Goal: Register for event/course

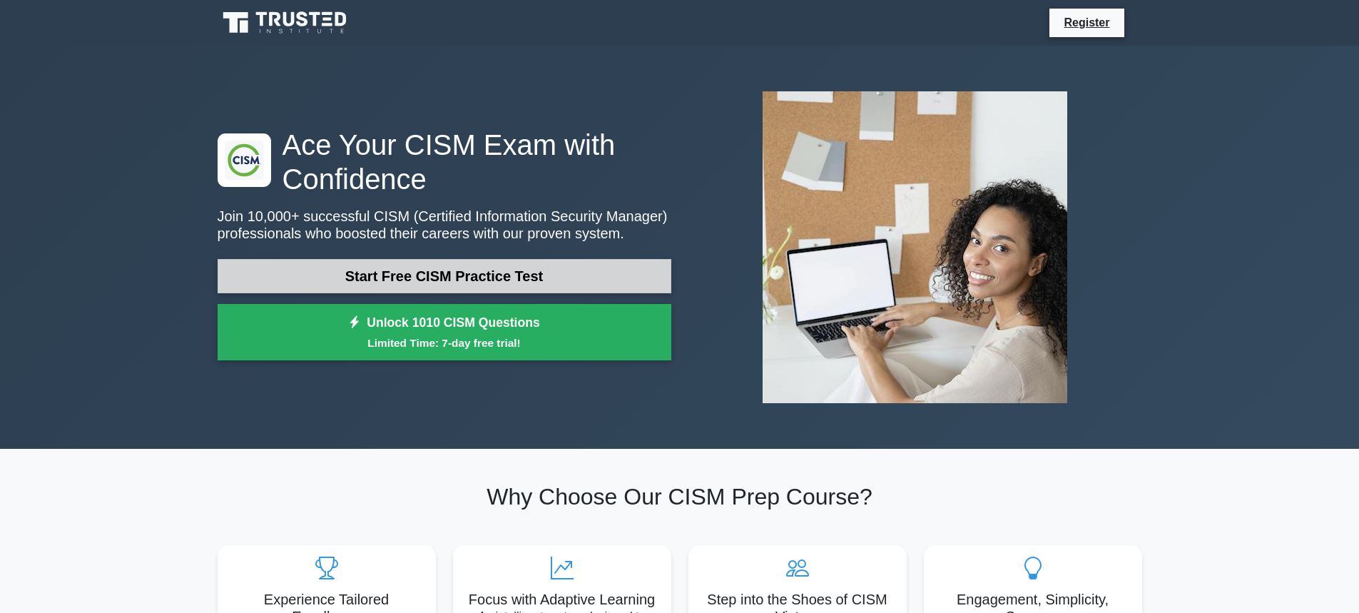
click at [448, 270] on link "Start Free CISM Practice Test" at bounding box center [445, 276] width 454 height 34
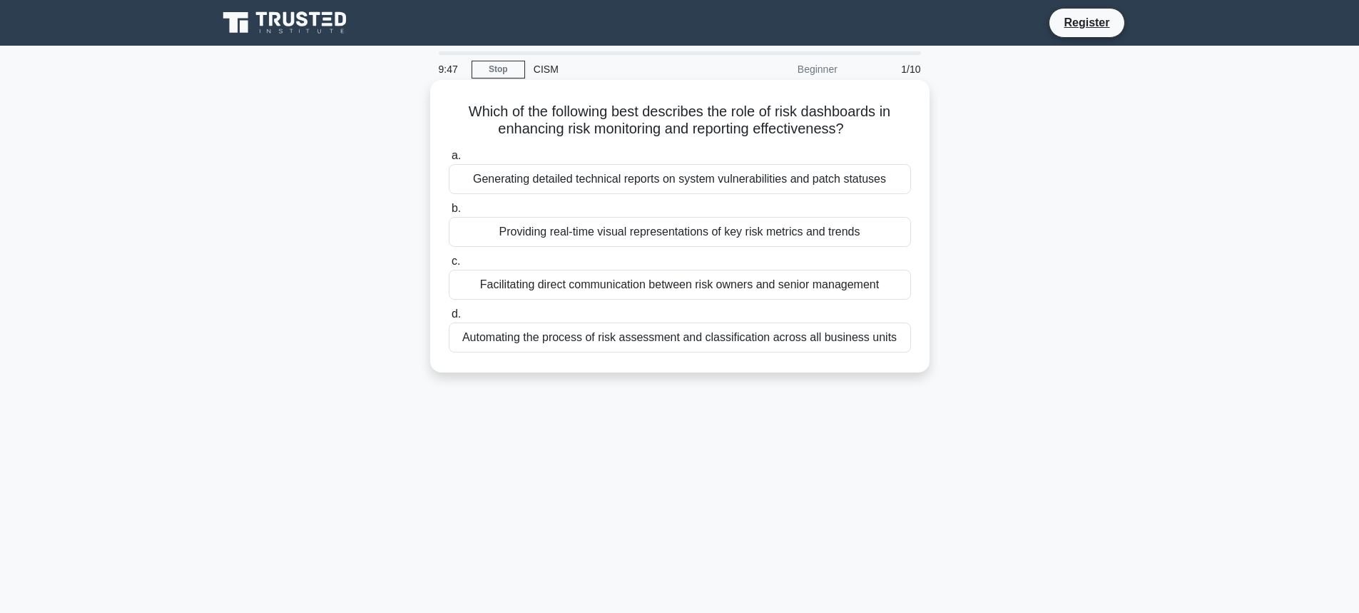
click at [543, 233] on div "Providing real-time visual representations of key risk metrics and trends" at bounding box center [680, 232] width 462 height 30
click at [449, 213] on input "b. Providing real-time visual representations of key risk metrics and trends" at bounding box center [449, 208] width 0 height 9
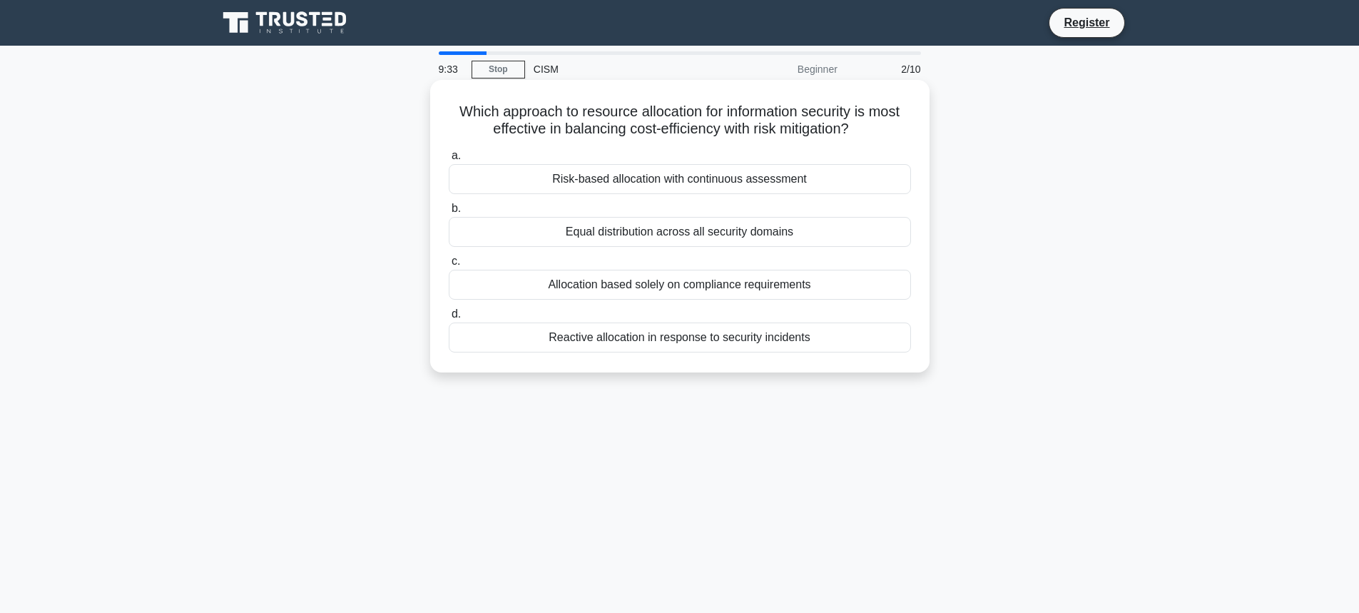
click at [705, 183] on div "Risk-based allocation with continuous assessment" at bounding box center [680, 179] width 462 height 30
click at [449, 161] on input "a. Risk-based allocation with continuous assessment" at bounding box center [449, 155] width 0 height 9
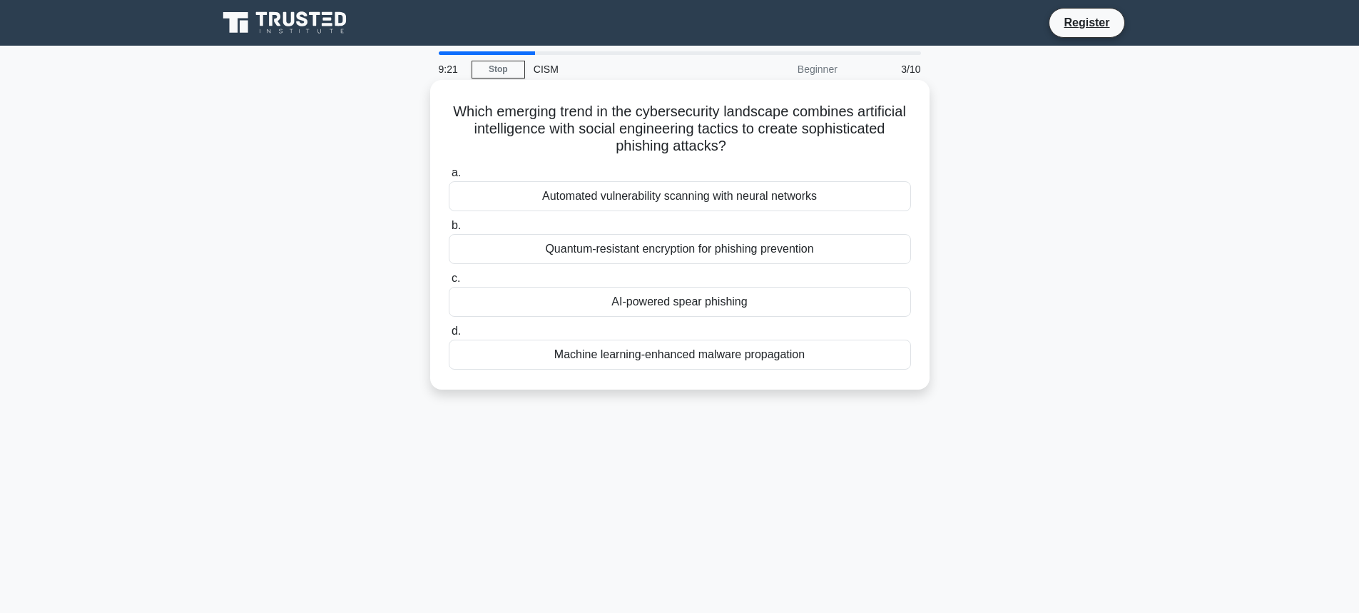
click at [685, 192] on div "Automated vulnerability scanning with neural networks" at bounding box center [680, 196] width 462 height 30
click at [449, 178] on input "a. Automated vulnerability scanning with neural networks" at bounding box center [449, 172] width 0 height 9
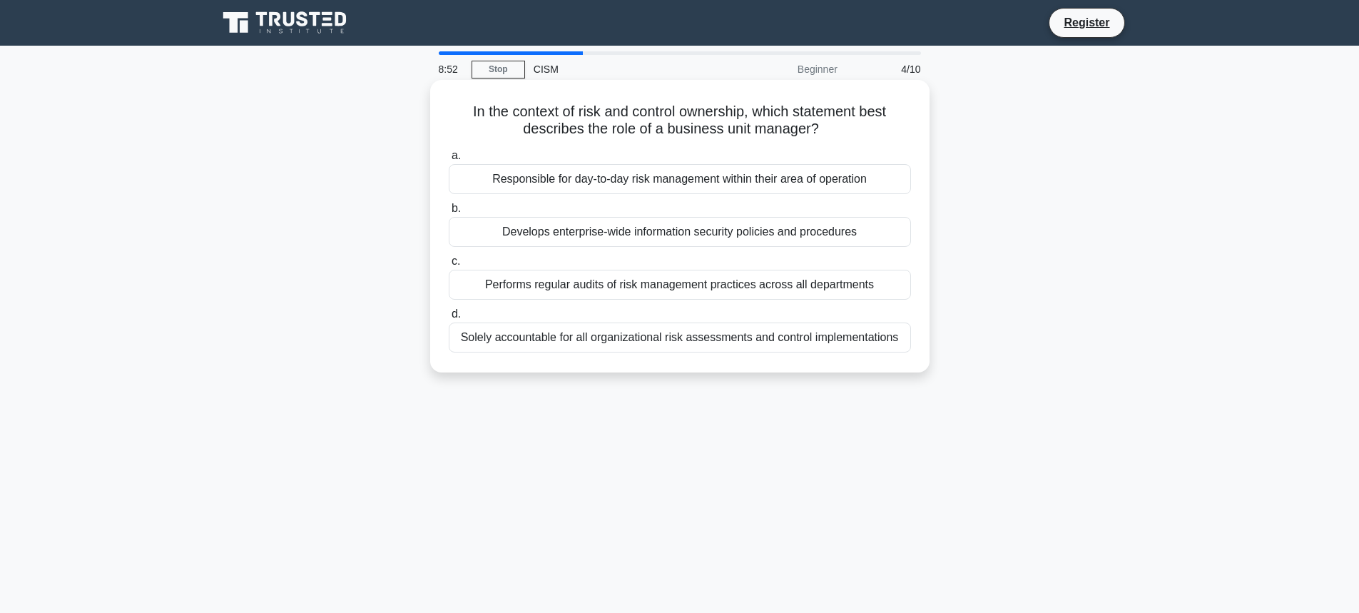
click at [681, 180] on div "Responsible for day-to-day risk management within their area of operation" at bounding box center [680, 179] width 462 height 30
click at [449, 161] on input "a. Responsible for day-to-day risk management within their area of operation" at bounding box center [449, 155] width 0 height 9
click at [691, 337] on div "Regular automated discovery scans combined with manual verification" at bounding box center [680, 337] width 462 height 30
click at [449, 319] on input "d. Regular automated discovery scans combined with manual verification" at bounding box center [449, 314] width 0 height 9
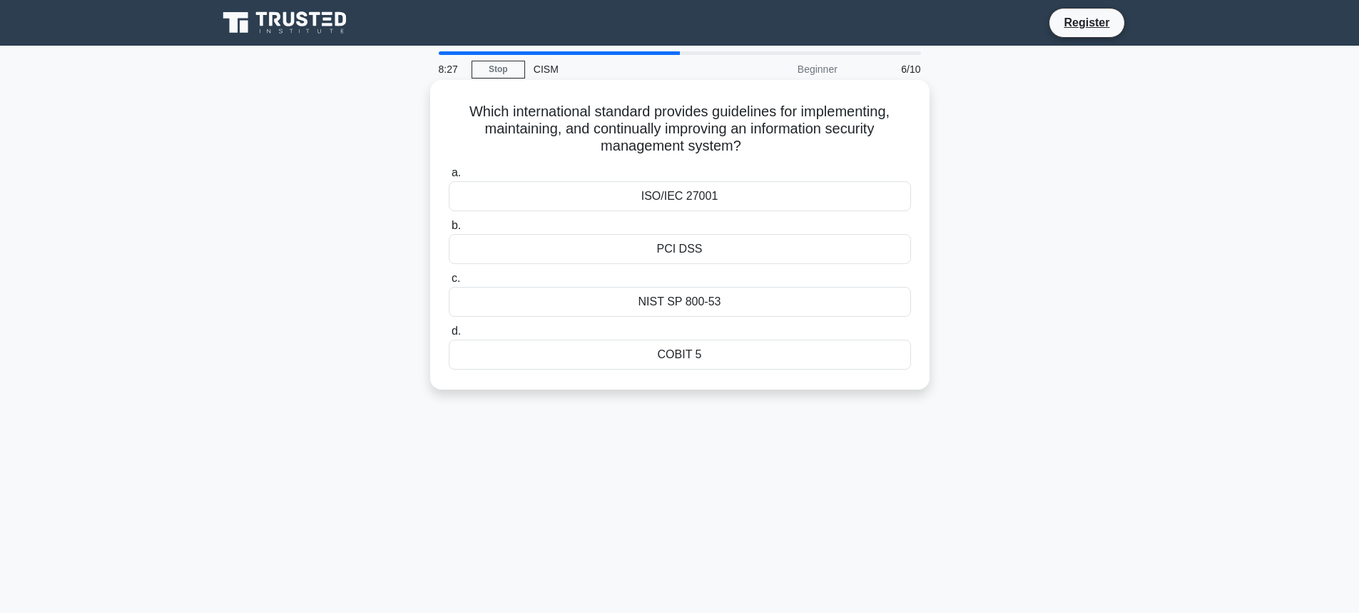
click at [666, 302] on div "NIST SP 800-53" at bounding box center [680, 302] width 462 height 30
click at [449, 283] on input "c. NIST SP 800-53" at bounding box center [449, 278] width 0 height 9
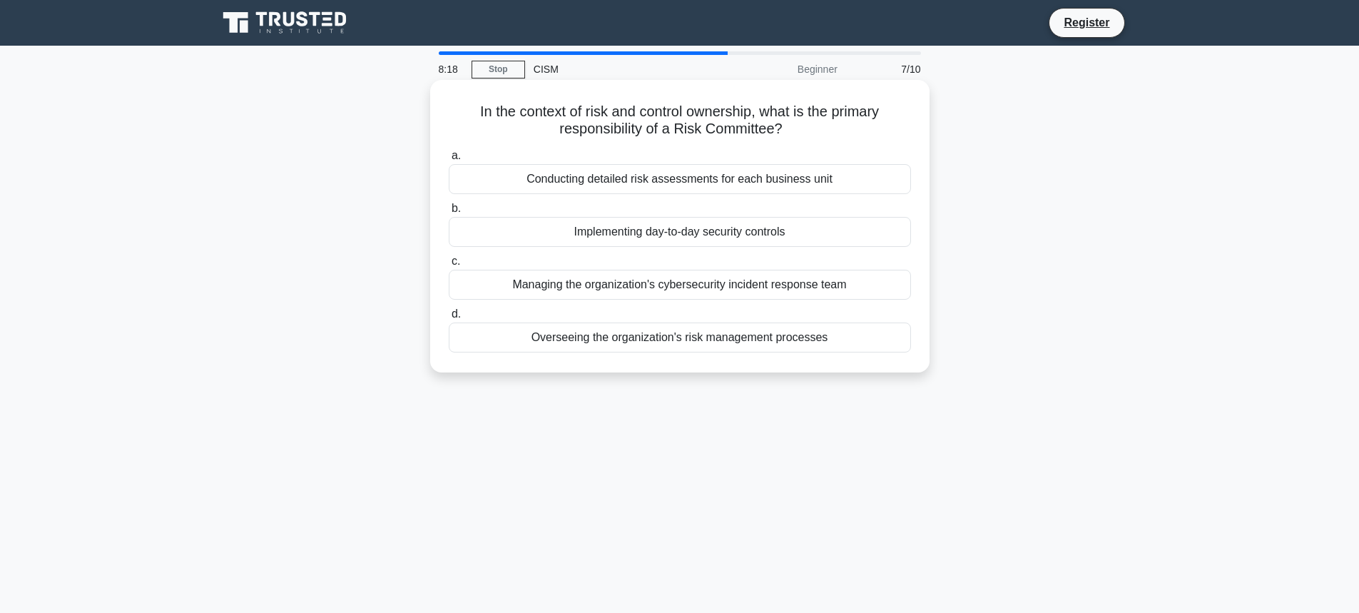
click at [671, 345] on div "Overseeing the organization's risk management processes" at bounding box center [680, 337] width 462 height 30
click at [449, 319] on input "d. Overseeing the organization's risk management processes" at bounding box center [449, 314] width 0 height 9
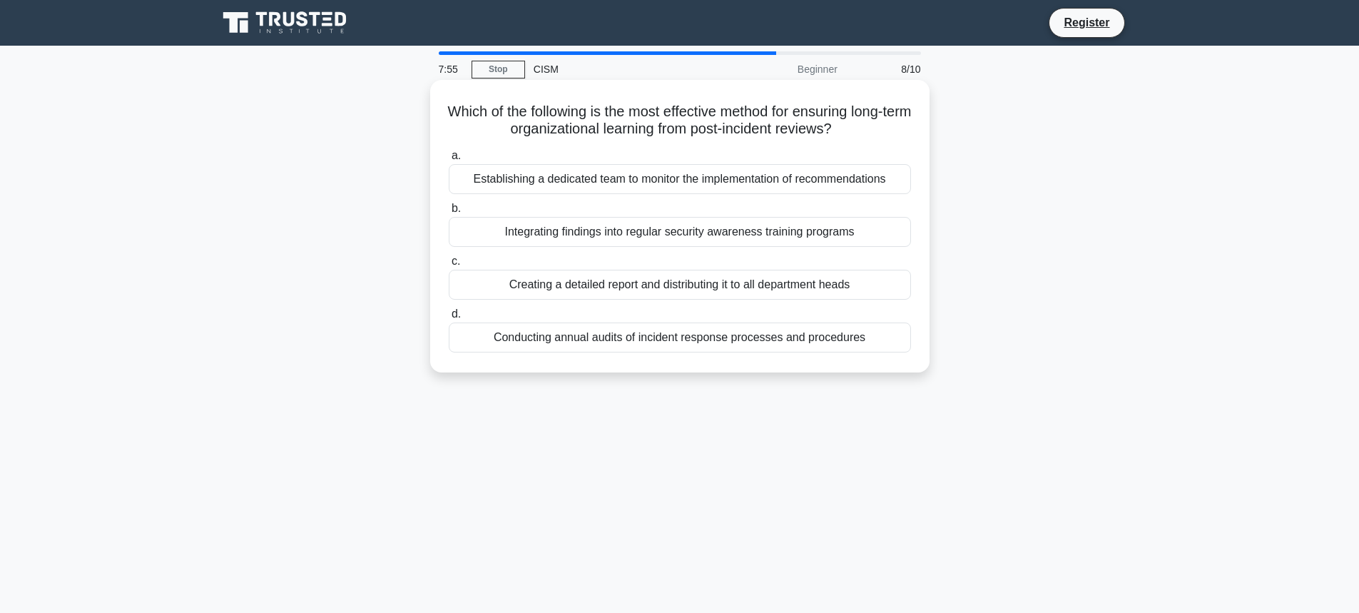
click at [778, 237] on div "Integrating findings into regular security awareness training programs" at bounding box center [680, 232] width 462 height 30
click at [449, 213] on input "b. Integrating findings into regular security awareness training programs" at bounding box center [449, 208] width 0 height 9
click at [642, 338] on div "Conduct a full system scan and update all software to the latest versions" at bounding box center [680, 337] width 462 height 30
click at [449, 319] on input "d. Conduct a full system scan and update all software to the latest versions" at bounding box center [449, 314] width 0 height 9
click at [705, 238] on div "Trend analysis of past security incidents and their associated costs" at bounding box center [680, 232] width 462 height 30
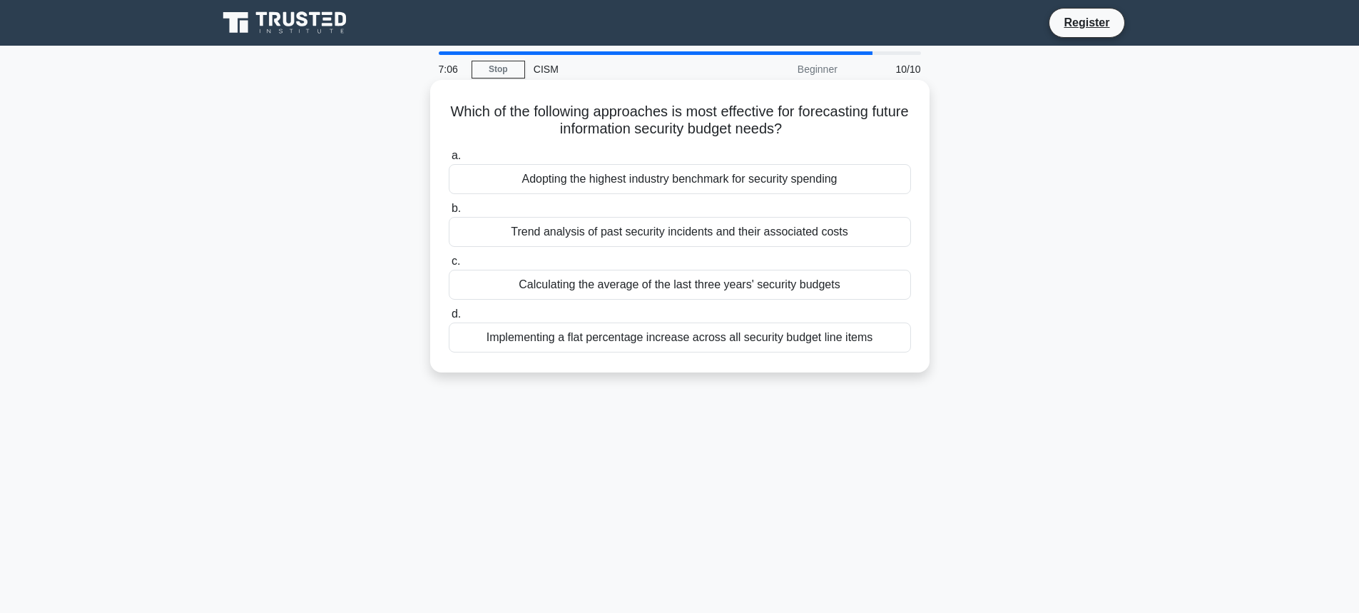
click at [449, 213] on input "b. Trend analysis of past security incidents and their associated costs" at bounding box center [449, 208] width 0 height 9
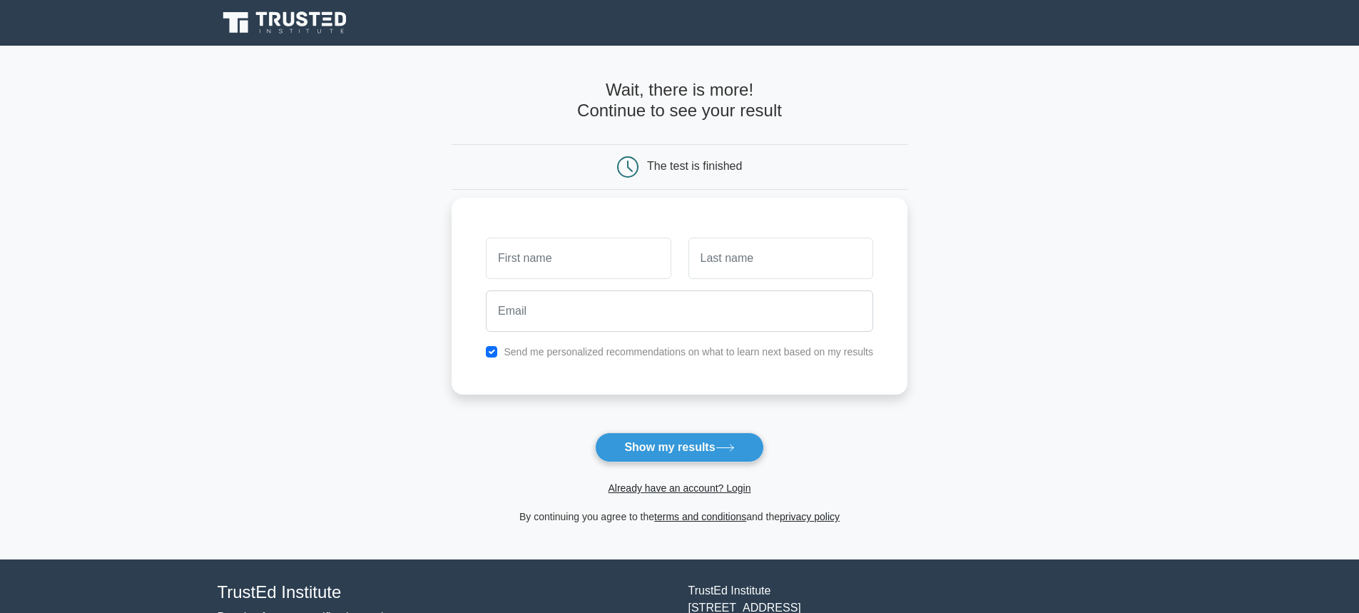
click at [555, 273] on input "text" at bounding box center [578, 258] width 185 height 41
type input "N"
type input "test"
click at [816, 267] on input "text" at bounding box center [780, 258] width 185 height 41
type input "Nadh"
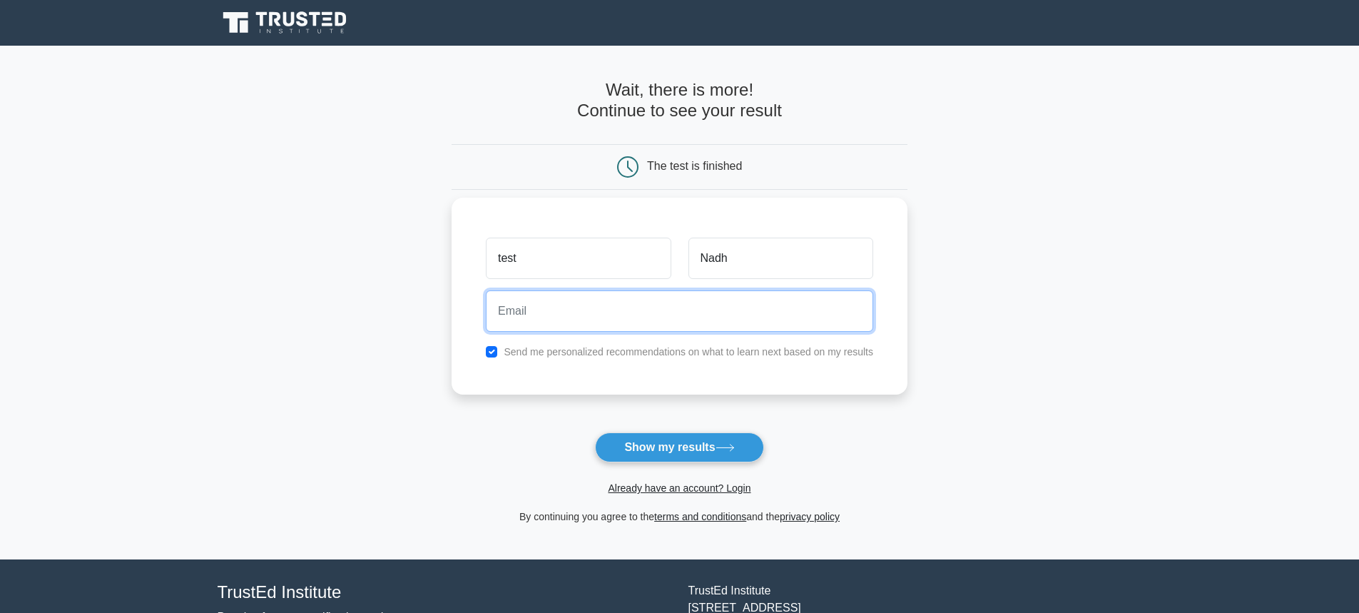
click at [703, 322] on input "email" at bounding box center [679, 310] width 387 height 41
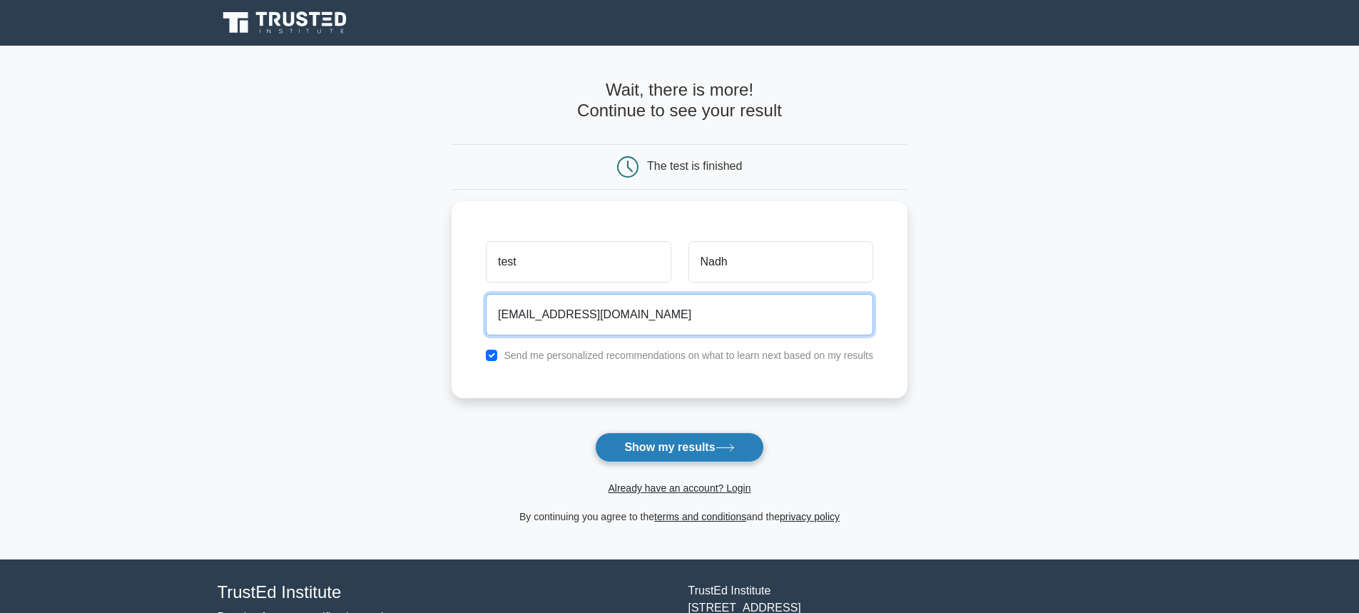
type input "test@gmail.com"
click at [662, 447] on button "Show my results" at bounding box center [679, 447] width 168 height 30
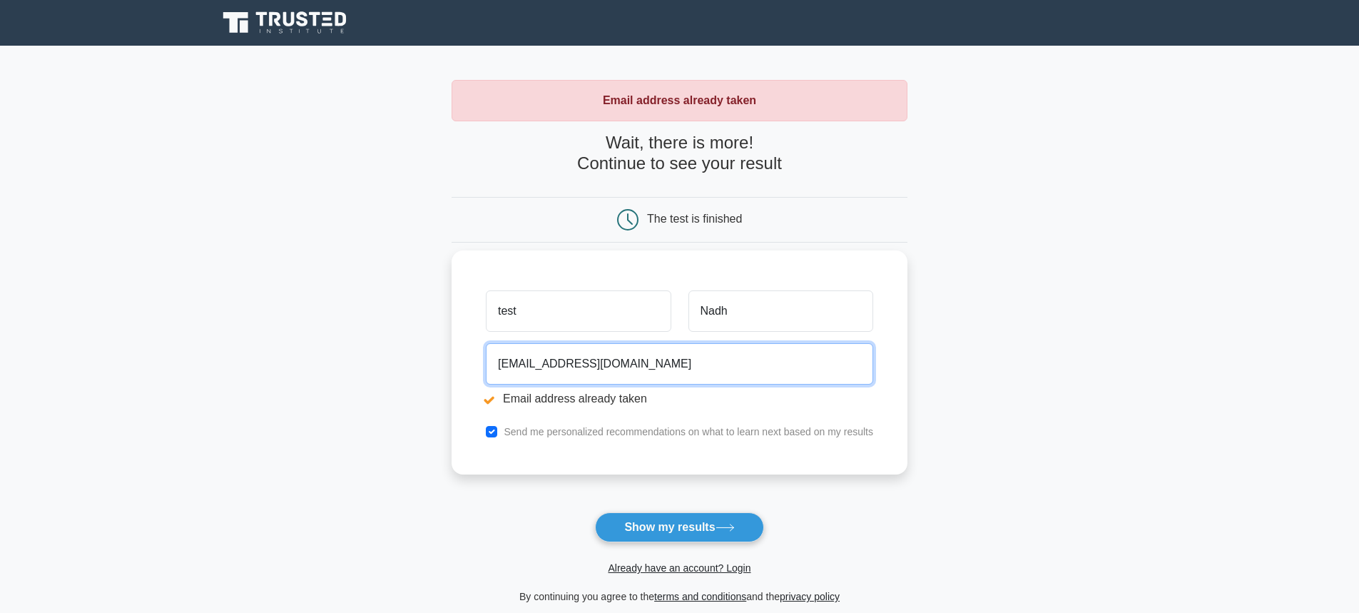
drag, startPoint x: 517, startPoint y: 364, endPoint x: 495, endPoint y: 362, distance: 22.2
click at [495, 362] on input "test@gmail.com" at bounding box center [679, 363] width 387 height 41
type input "na@gmail.com"
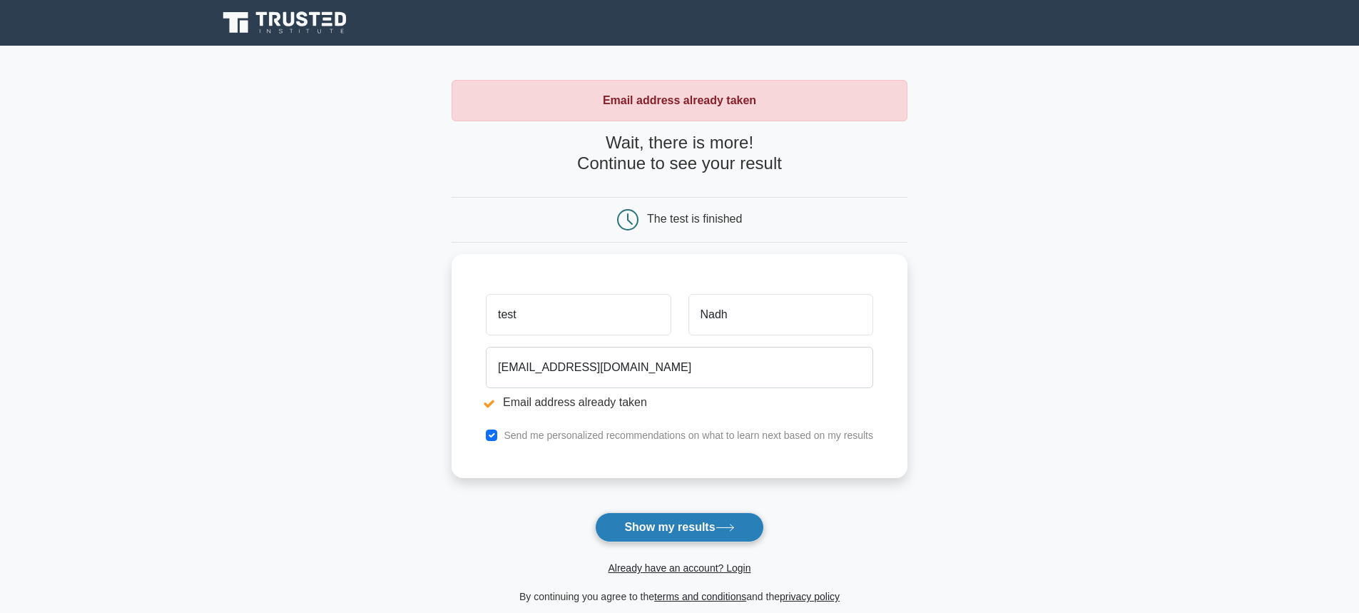
click at [681, 527] on button "Show my results" at bounding box center [679, 527] width 168 height 30
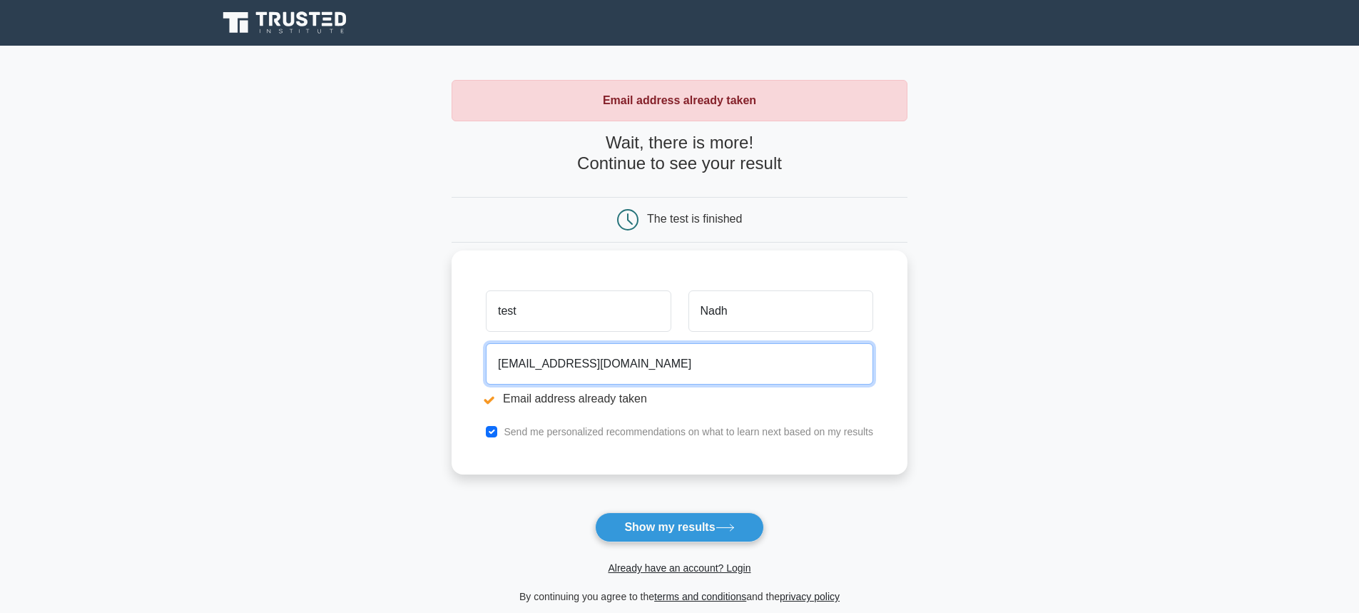
click at [509, 367] on input "na@gmail.com" at bounding box center [679, 363] width 387 height 41
type input "nadh@gmail.com"
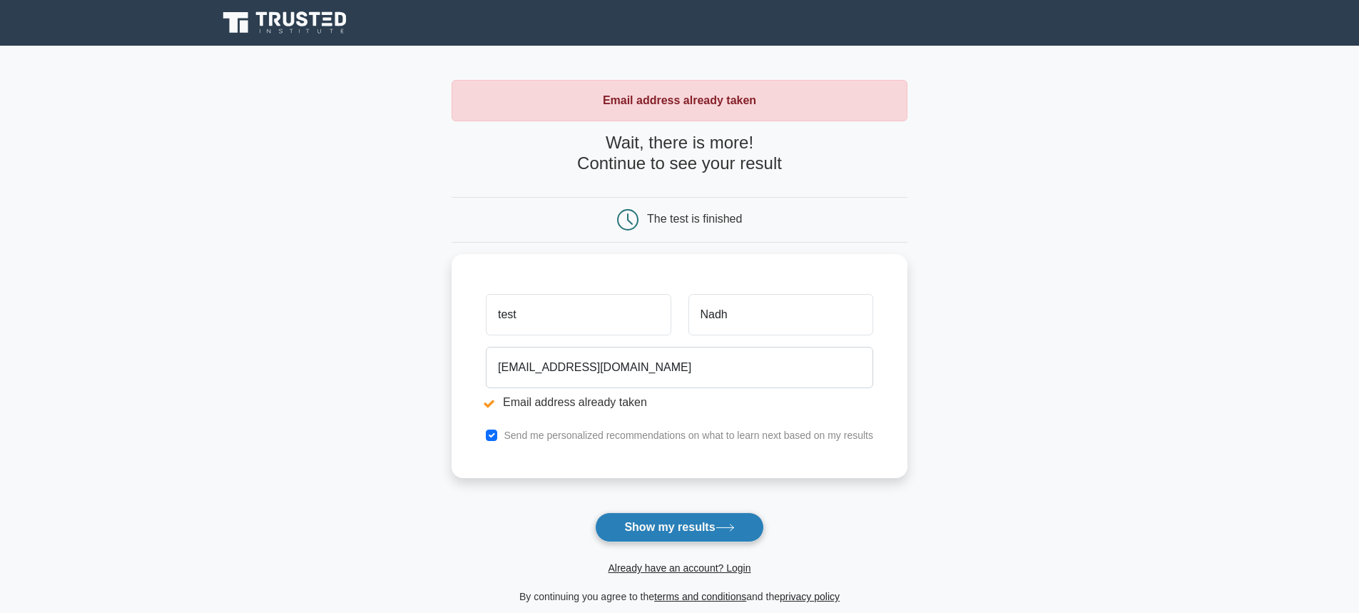
click at [678, 524] on button "Show my results" at bounding box center [679, 527] width 168 height 30
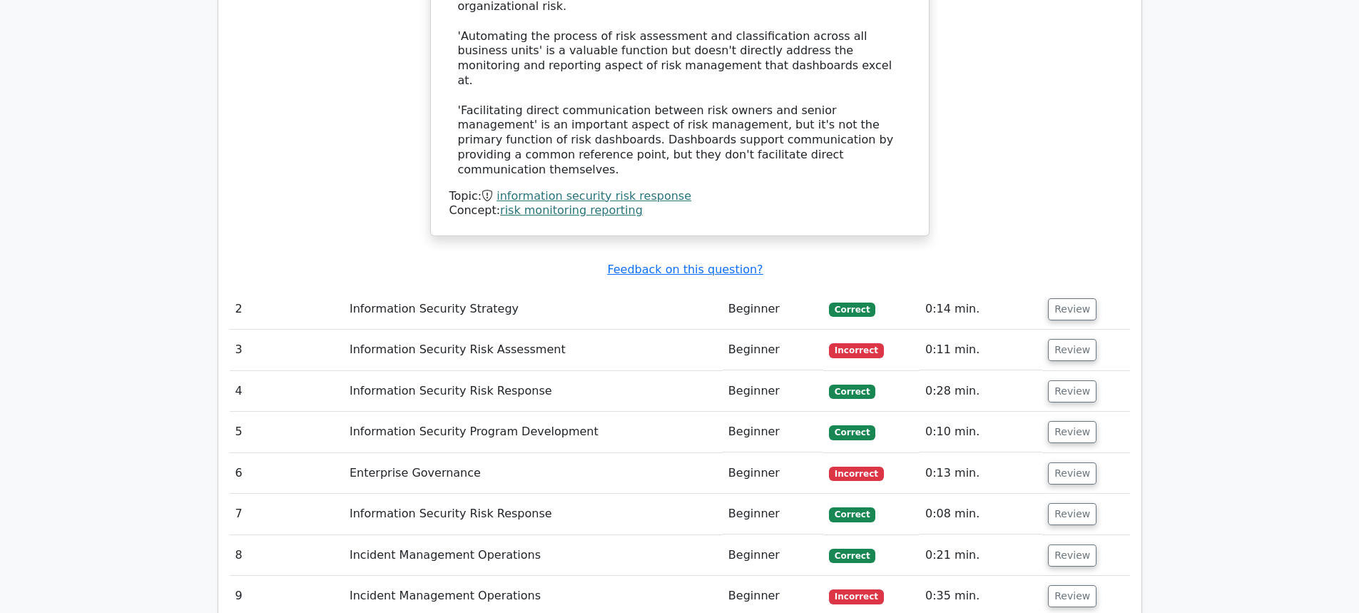
scroll to position [1998, 0]
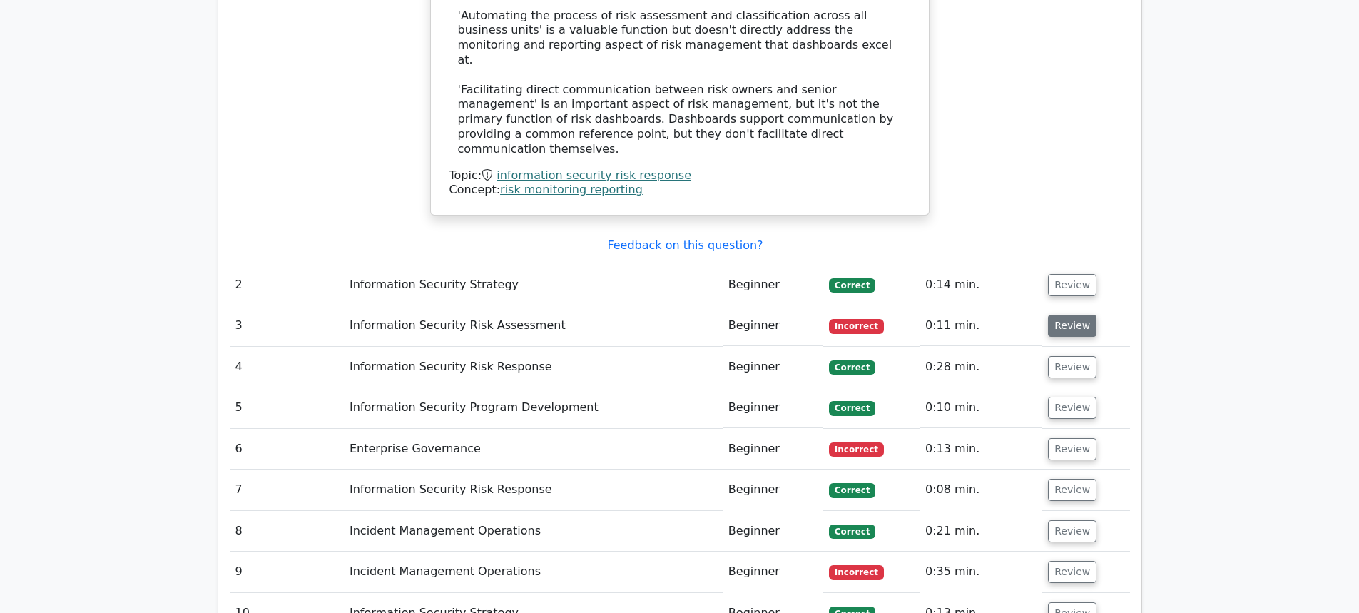
click at [1076, 315] on button "Review" at bounding box center [1072, 326] width 49 height 22
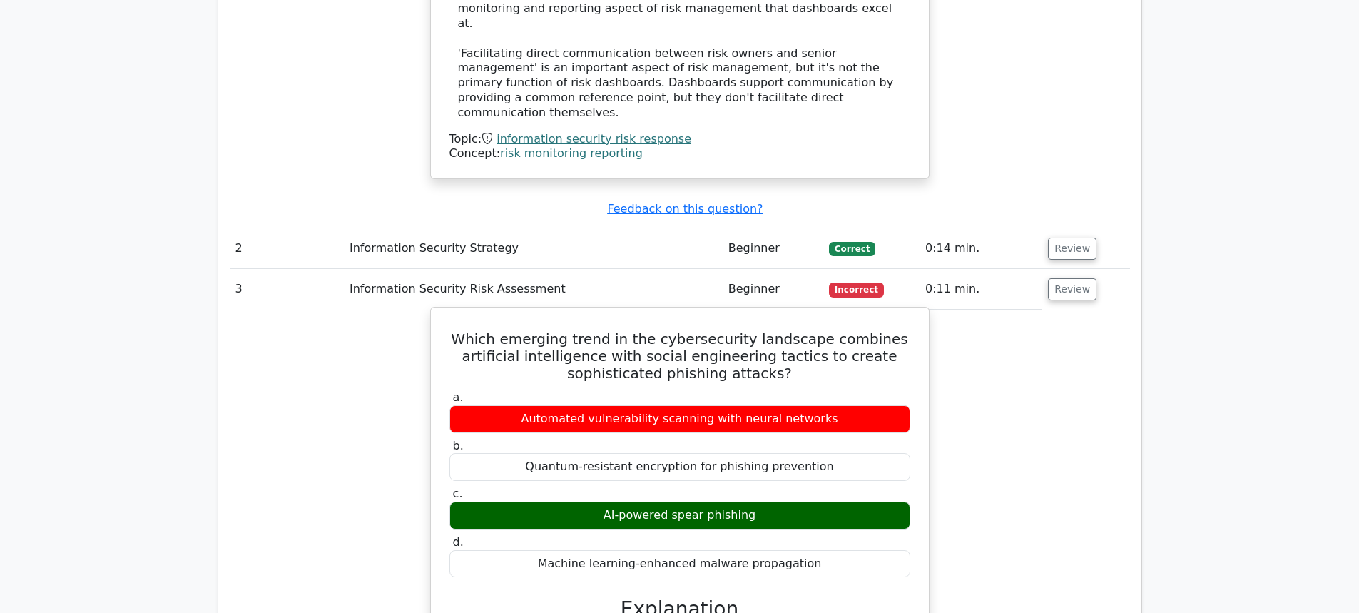
scroll to position [1926, 0]
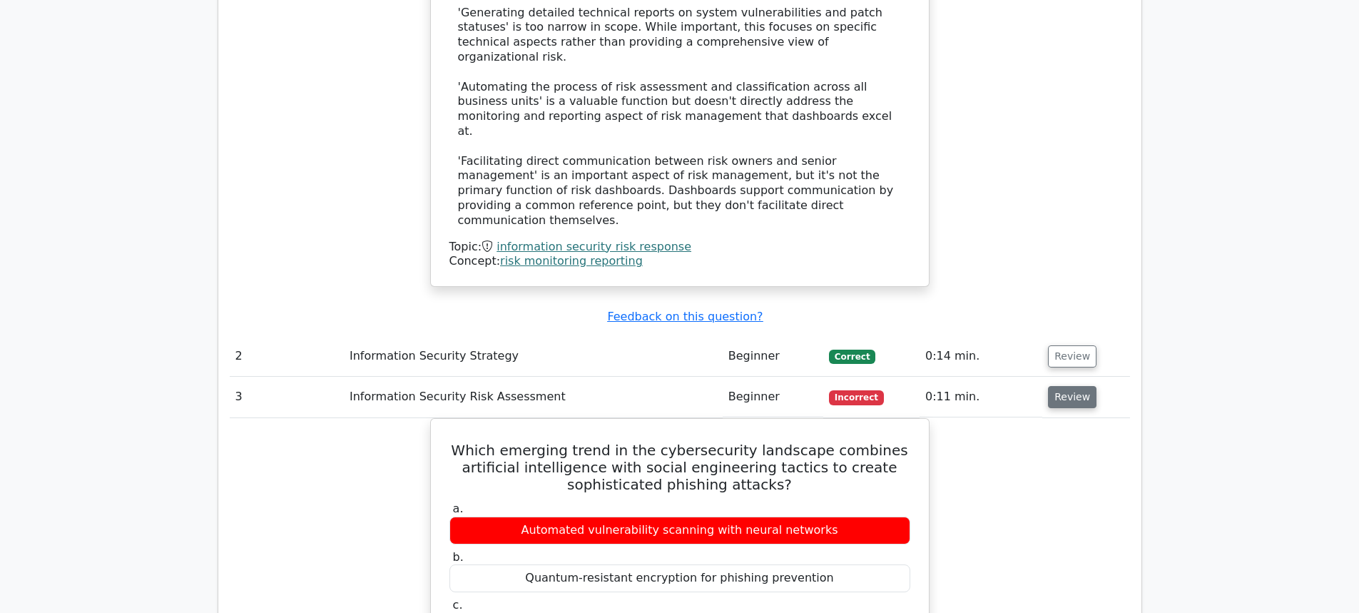
click at [1069, 386] on button "Review" at bounding box center [1072, 397] width 49 height 22
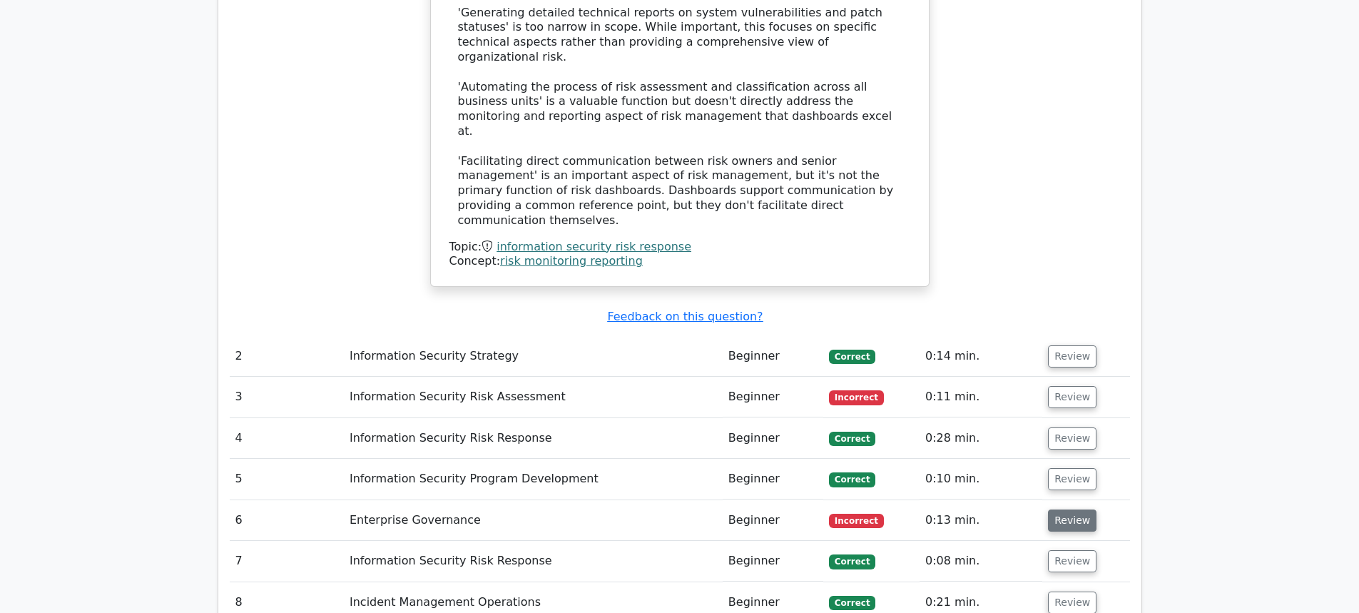
click at [1070, 509] on button "Review" at bounding box center [1072, 520] width 49 height 22
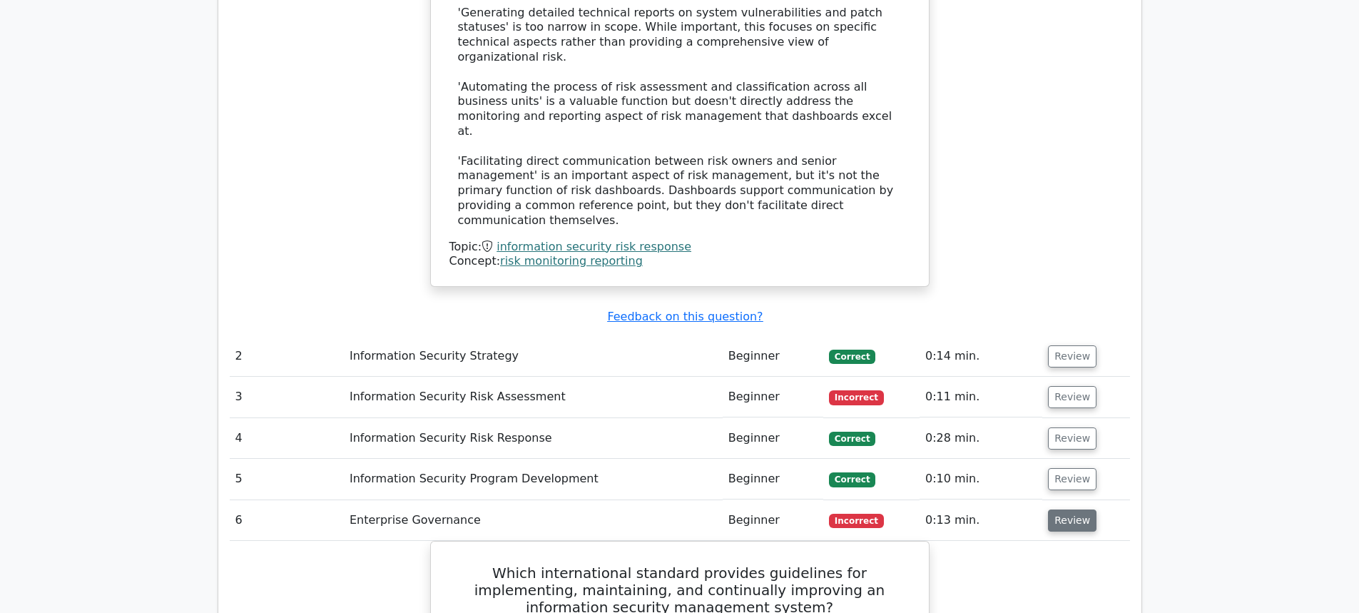
click at [1069, 509] on button "Review" at bounding box center [1072, 520] width 49 height 22
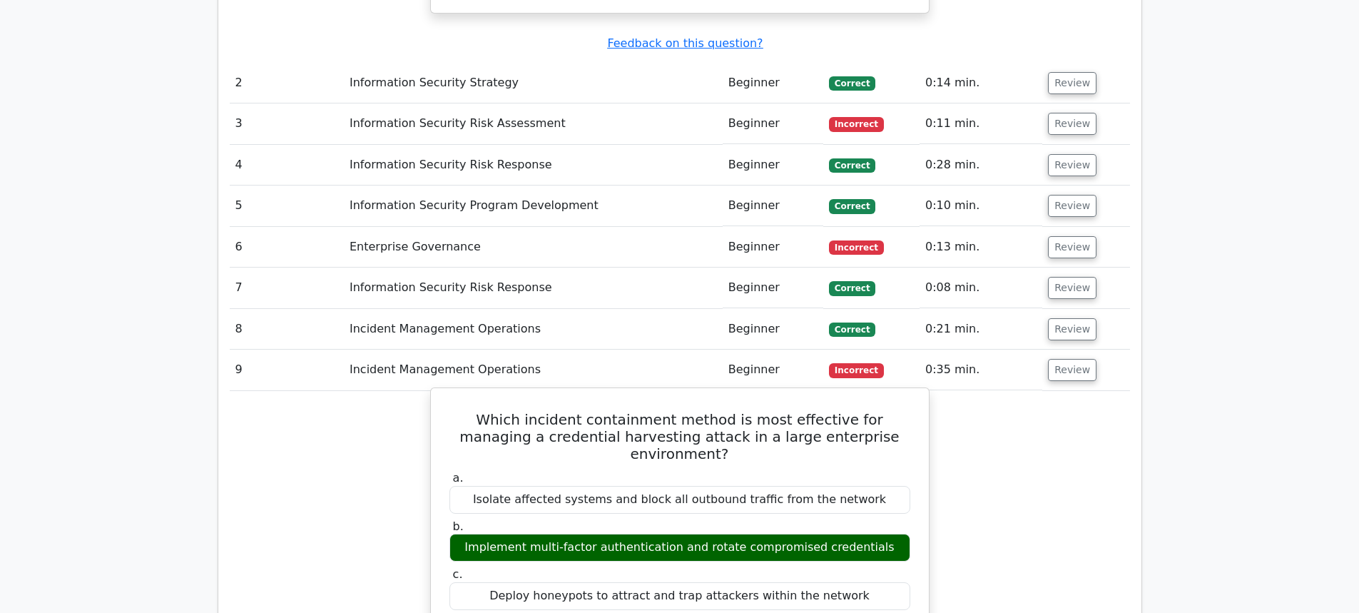
scroll to position [2283, 0]
